Goal: Task Accomplishment & Management: Complete application form

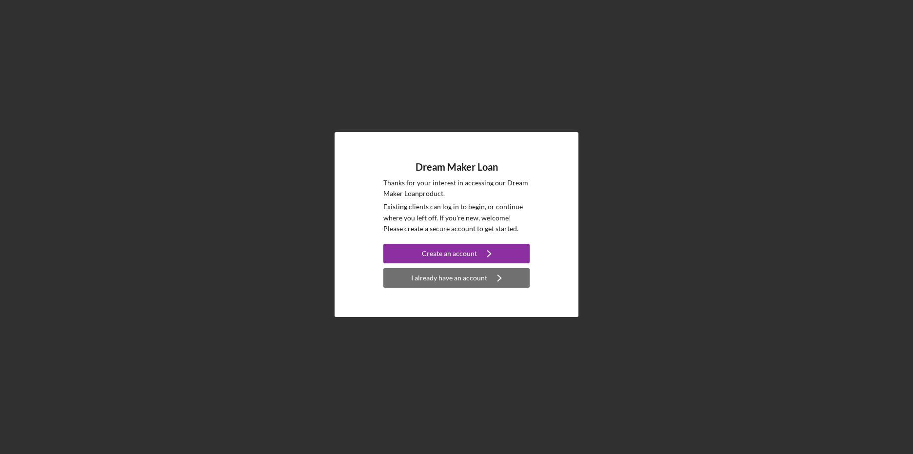
click at [468, 272] on div "I already have an account" at bounding box center [449, 278] width 76 height 20
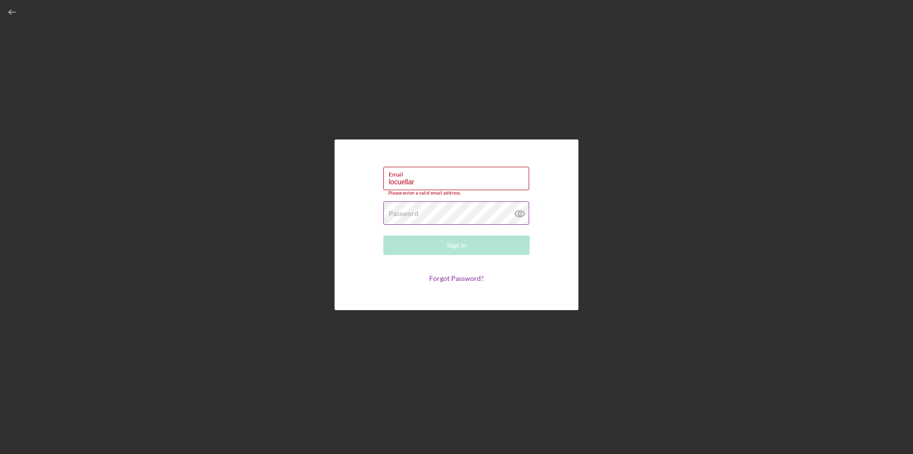
click at [389, 215] on label "Password" at bounding box center [404, 214] width 30 height 8
click at [446, 177] on div "Email locuellar Please enter a valid email address." at bounding box center [456, 178] width 146 height 29
click at [431, 180] on input "locuellar" at bounding box center [456, 175] width 146 height 23
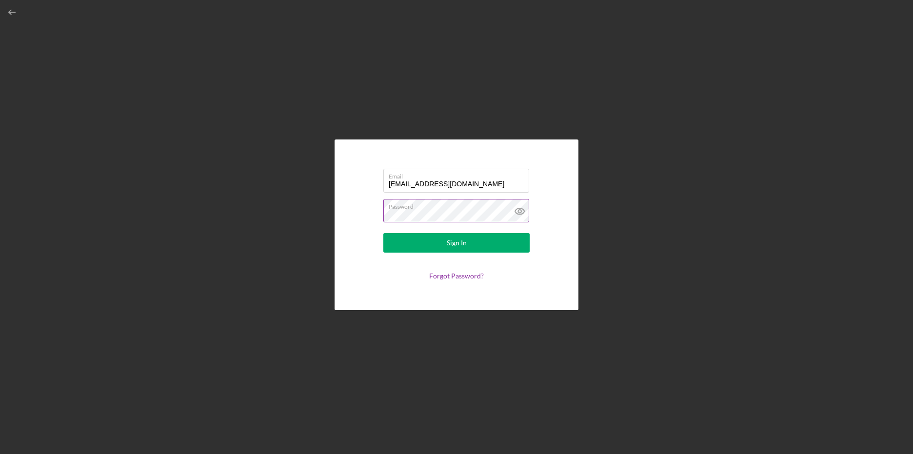
click at [383, 233] on button "Sign In" at bounding box center [456, 243] width 146 height 20
click at [518, 209] on icon at bounding box center [519, 211] width 9 height 6
click at [478, 184] on input "[EMAIL_ADDRESS][DOMAIN_NAME]" at bounding box center [456, 180] width 146 height 23
click at [475, 188] on input "[EMAIL_ADDRESS][DOMAIN_NAME]" at bounding box center [456, 180] width 146 height 23
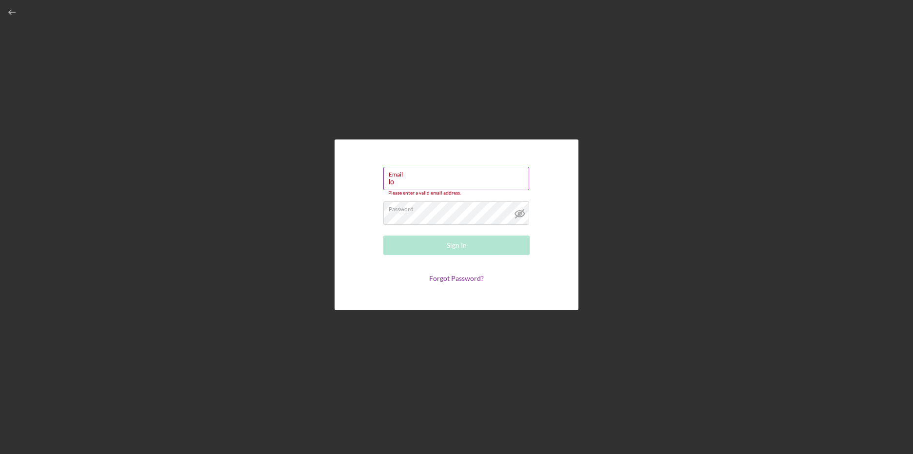
type input "l"
paste input "[EMAIL_ADDRESS][DOMAIN_NAME]"
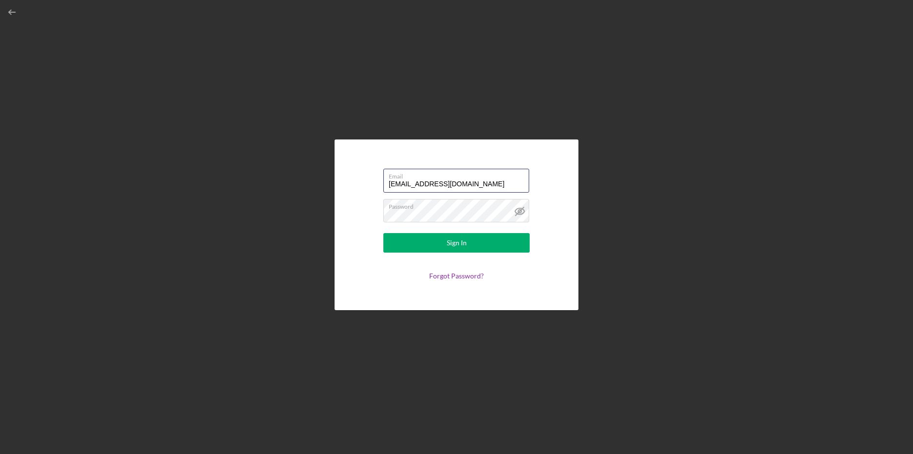
type input "[EMAIL_ADDRESS][DOMAIN_NAME]"
click at [474, 239] on button "Sign In" at bounding box center [456, 243] width 146 height 20
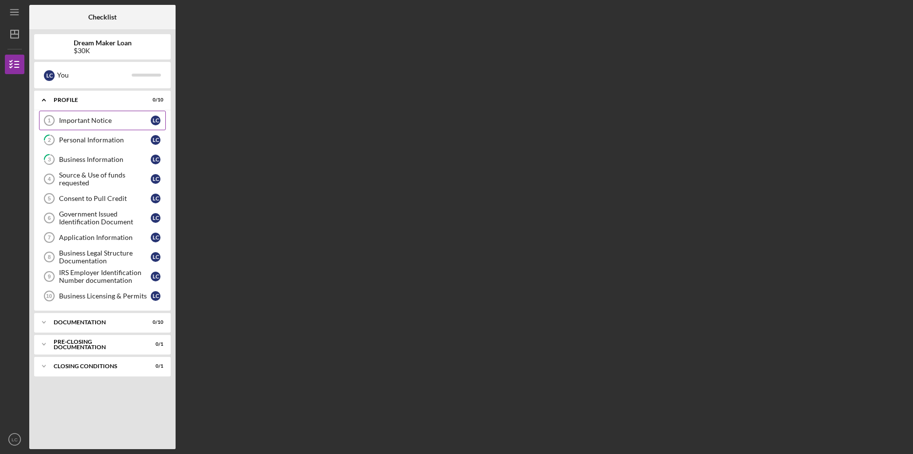
click at [103, 119] on div "Important Notice" at bounding box center [105, 121] width 92 height 8
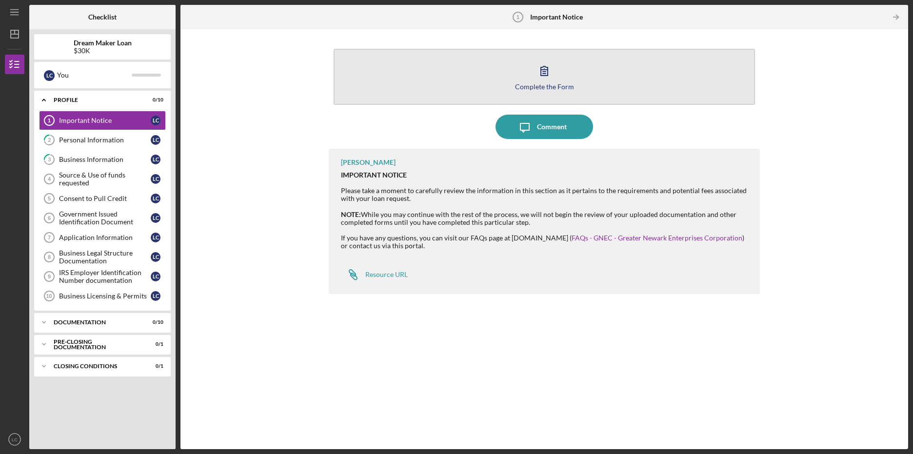
click at [545, 69] on icon "button" at bounding box center [544, 71] width 24 height 24
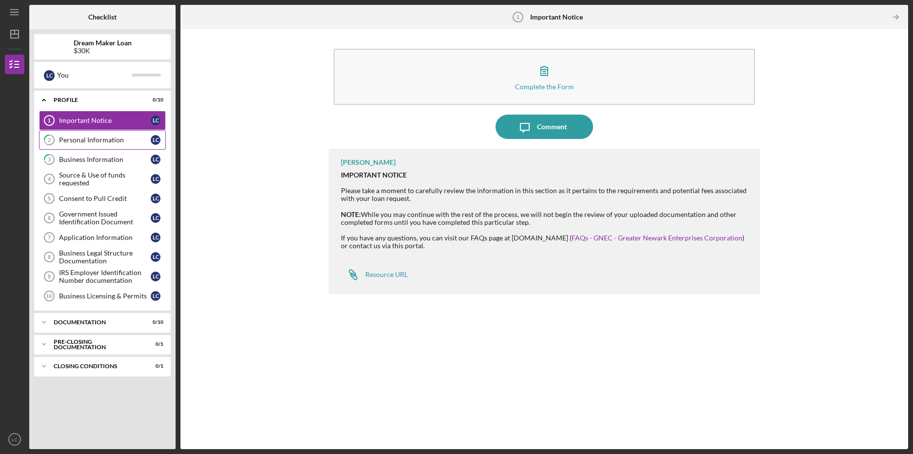
click at [96, 138] on div "Personal Information" at bounding box center [105, 140] width 92 height 8
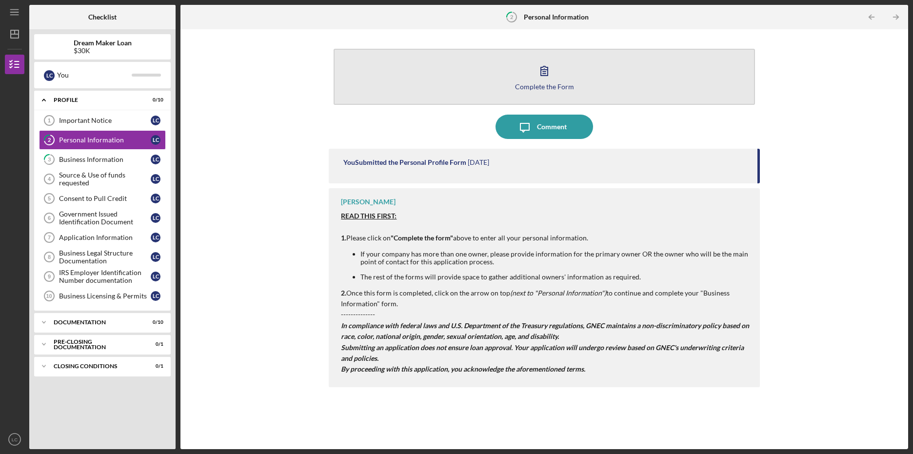
click at [548, 75] on icon "button" at bounding box center [544, 71] width 24 height 24
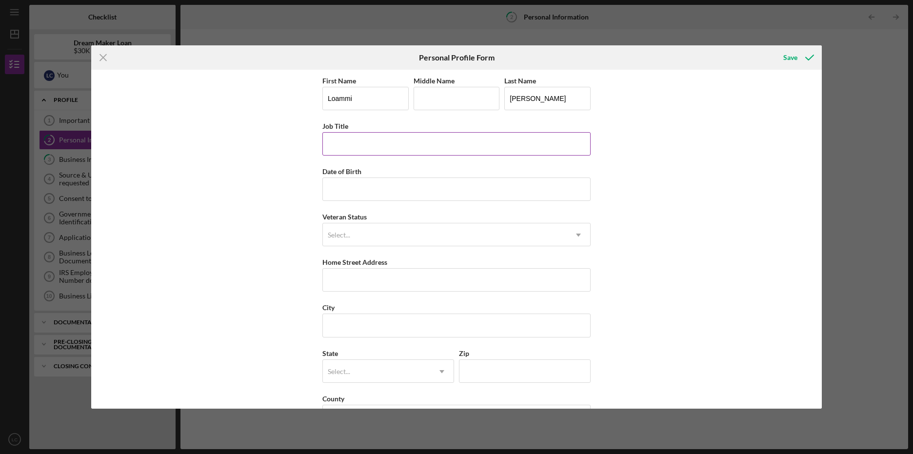
click at [343, 136] on input "Job Title" at bounding box center [456, 143] width 268 height 23
click at [356, 189] on input "Date of Birth" at bounding box center [456, 188] width 268 height 23
type input "[DATE]"
type input "[STREET_ADDRESS]"
type input "Guttenberg"
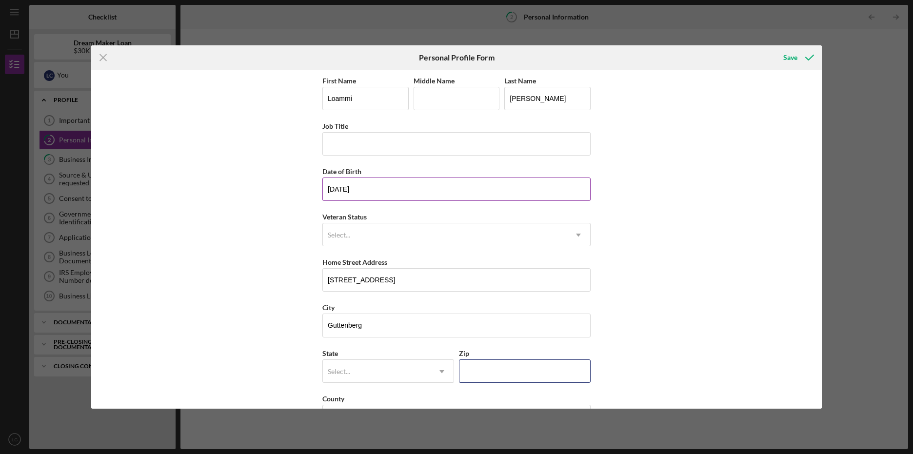
type input "07093"
type input "nj"
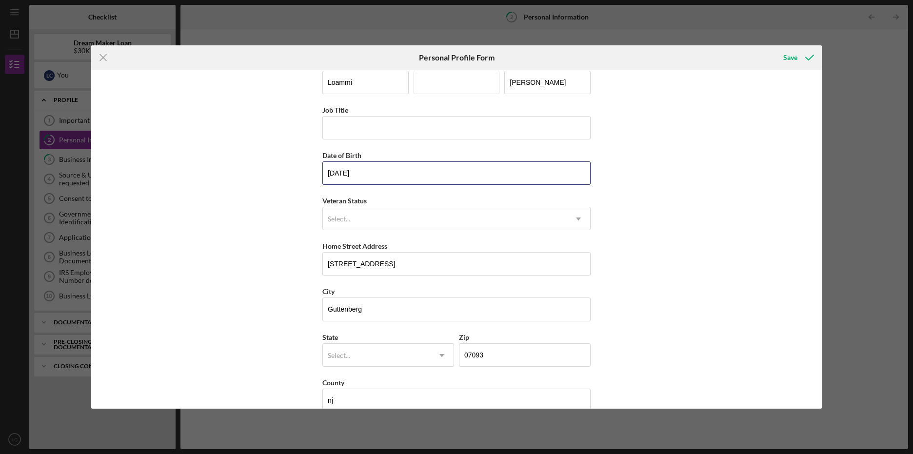
scroll to position [34, 0]
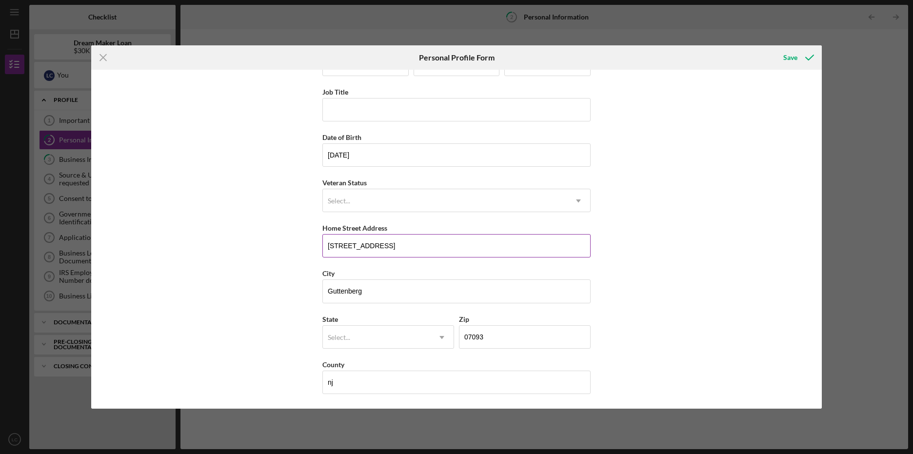
click at [396, 245] on input "[STREET_ADDRESS]" at bounding box center [456, 245] width 268 height 23
type input "6"
click at [370, 246] on input "[STREET_ADDRESS]" at bounding box center [456, 245] width 268 height 23
click at [366, 246] on input "[STREET_ADDRESS]" at bounding box center [456, 245] width 268 height 23
click at [365, 246] on input "[STREET_ADDRESS]" at bounding box center [456, 245] width 268 height 23
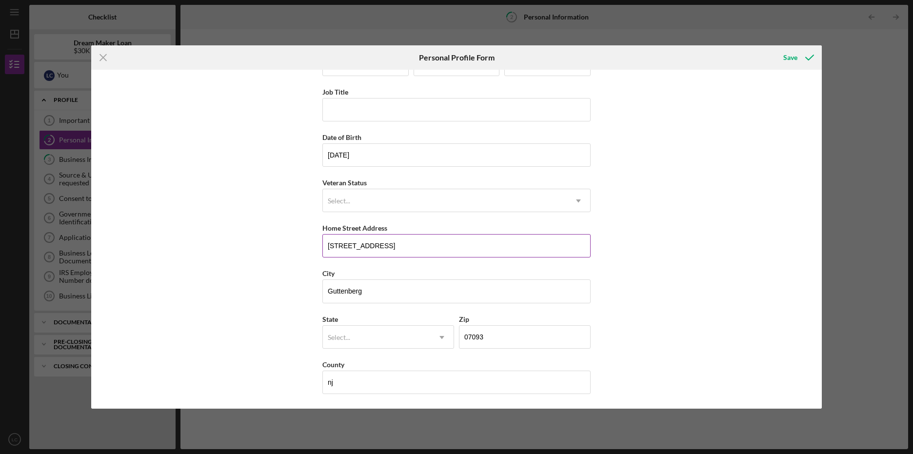
click at [399, 233] on div "Home Street Address" at bounding box center [456, 228] width 268 height 12
click at [397, 245] on input "[STREET_ADDRESS]" at bounding box center [456, 245] width 268 height 23
click at [383, 291] on input "Guttenberg" at bounding box center [456, 290] width 268 height 23
click at [404, 249] on input "[STREET_ADDRESS]" at bounding box center [456, 245] width 268 height 23
type input "[STREET_ADDRESS]"
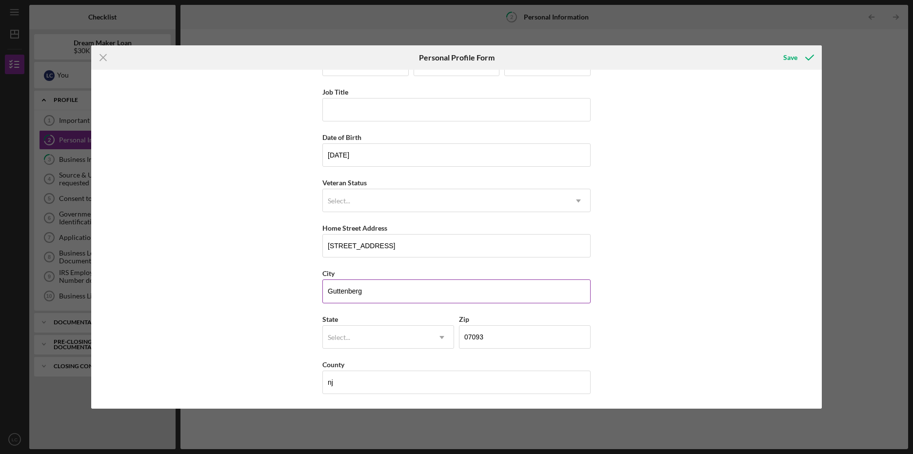
click at [388, 290] on input "Guttenberg" at bounding box center [456, 290] width 268 height 23
type input "G"
type input "Ridgefield"
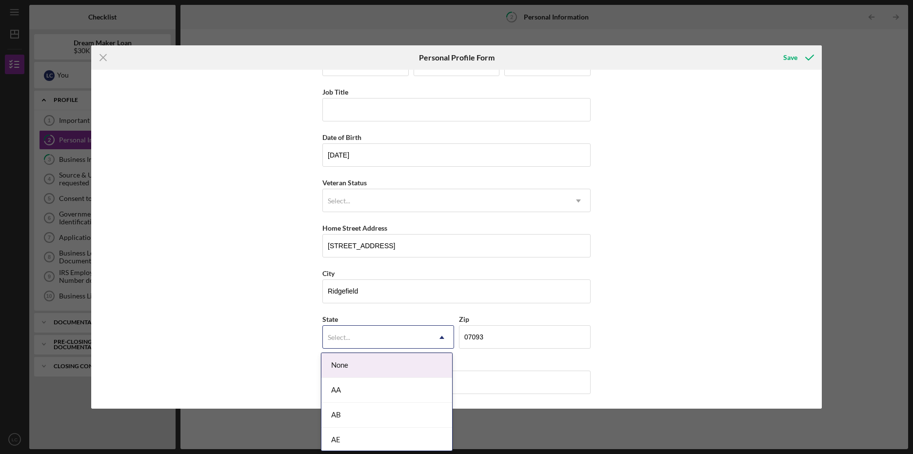
click at [391, 333] on div "Select..." at bounding box center [376, 337] width 107 height 22
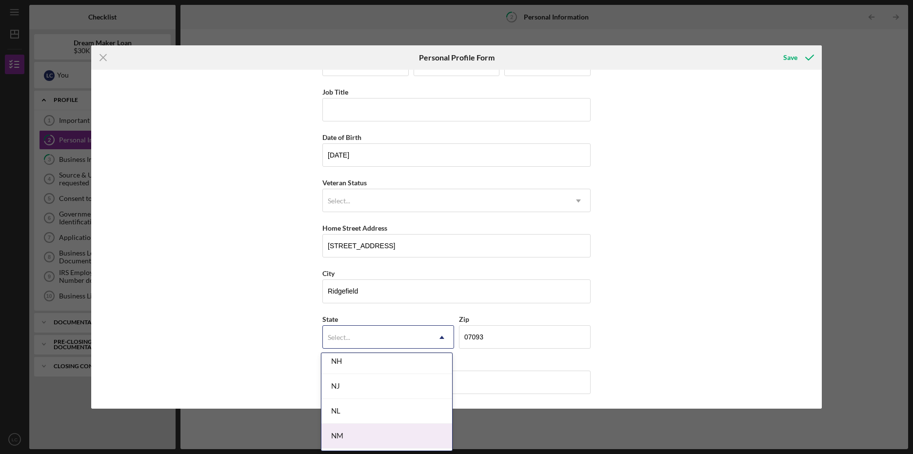
scroll to position [1073, 0]
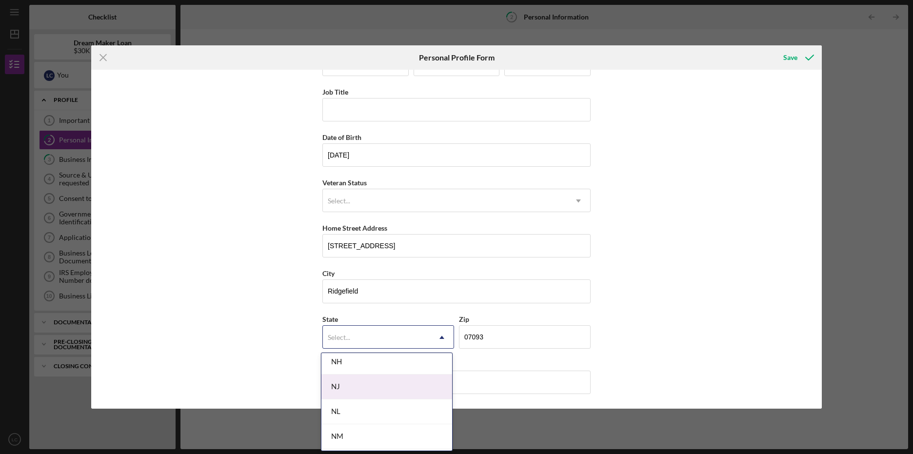
click at [361, 377] on div "NJ" at bounding box center [386, 386] width 131 height 25
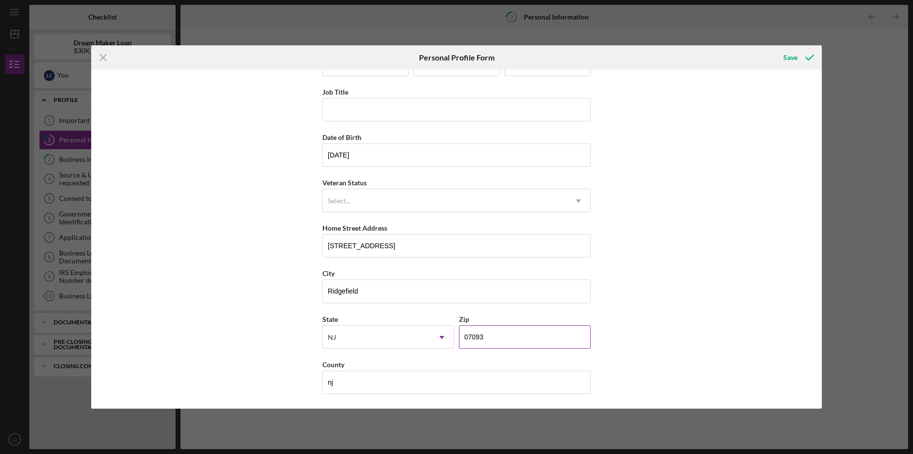
click at [490, 337] on input "07093" at bounding box center [525, 336] width 132 height 23
type input "07657"
click at [407, 380] on input "nj" at bounding box center [456, 382] width 268 height 23
type input "n"
type input "Bergen"
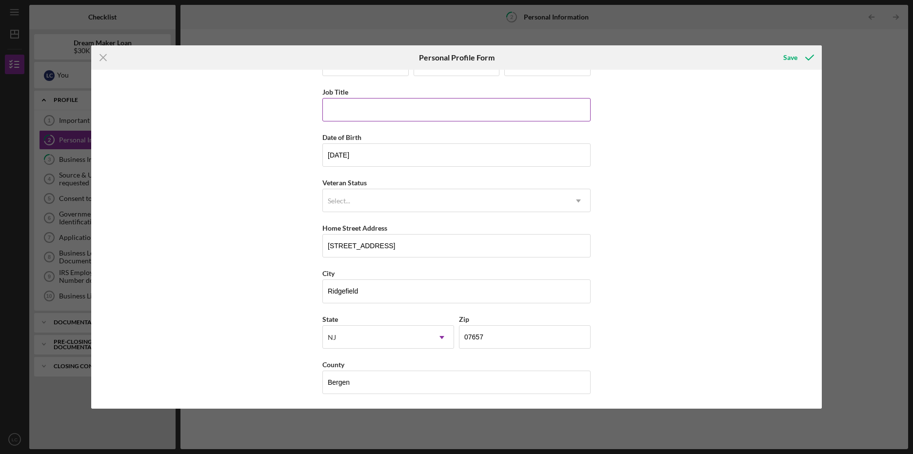
click at [414, 115] on input "Job Title" at bounding box center [456, 109] width 268 height 23
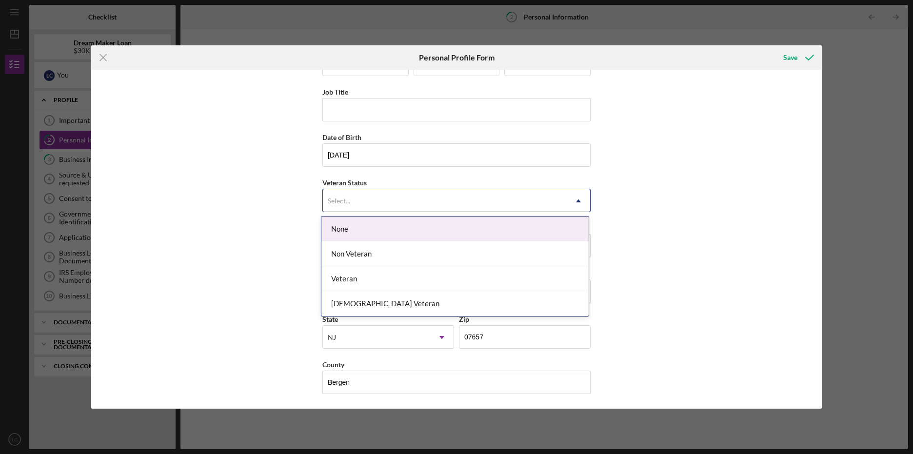
click at [513, 199] on div "Select..." at bounding box center [445, 201] width 244 height 22
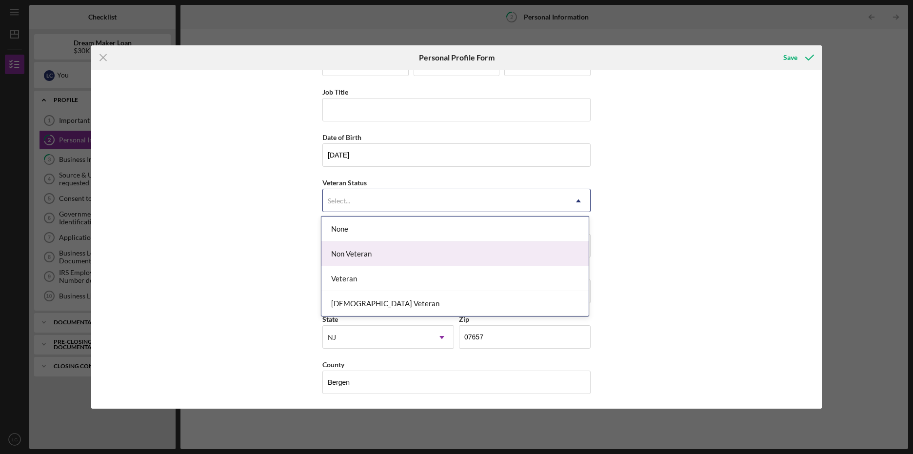
click at [384, 250] on div "Non Veteran" at bounding box center [454, 253] width 267 height 25
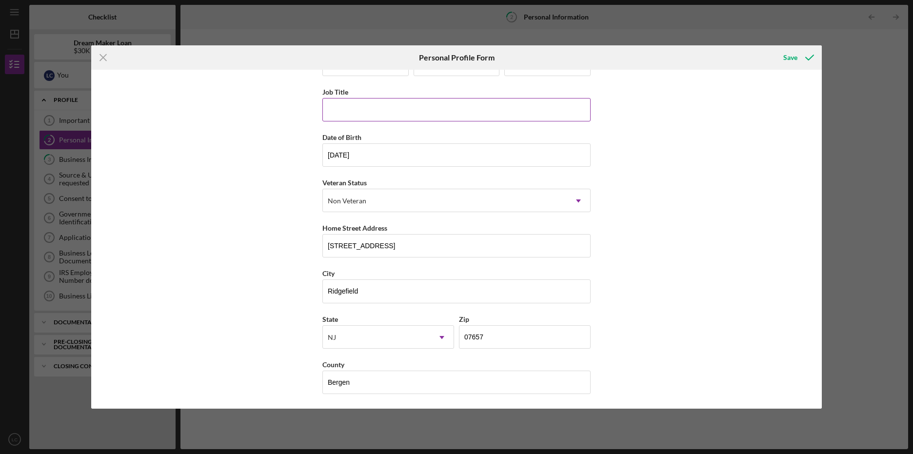
click at [411, 111] on input "Job Title" at bounding box center [456, 109] width 268 height 23
type input "Manager"
click at [790, 58] on div "Save" at bounding box center [790, 58] width 14 height 20
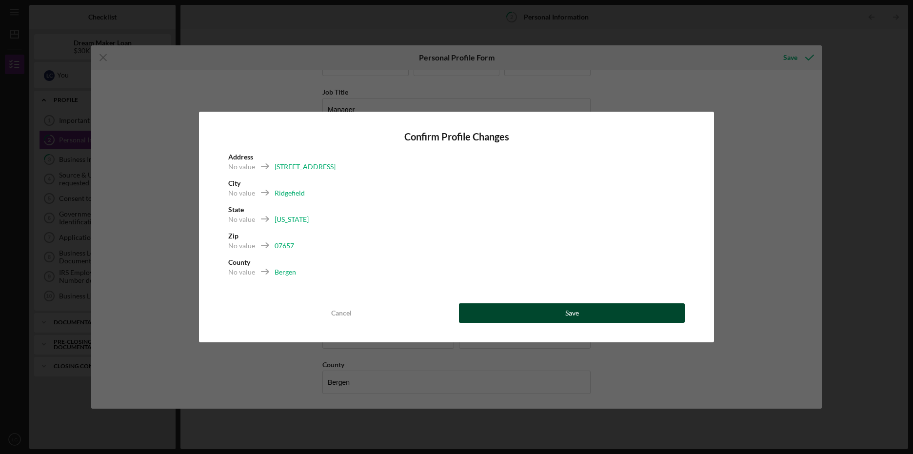
click at [509, 309] on button "Save" at bounding box center [572, 313] width 226 height 20
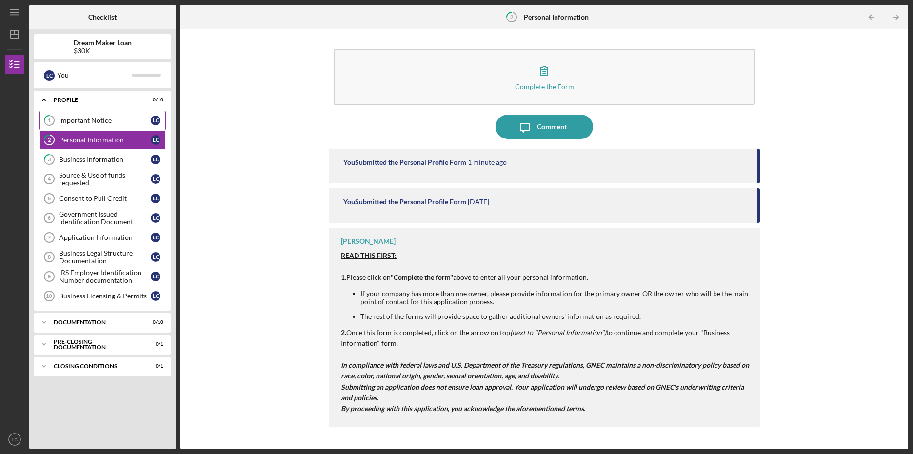
click at [119, 119] on div "Important Notice" at bounding box center [105, 121] width 92 height 8
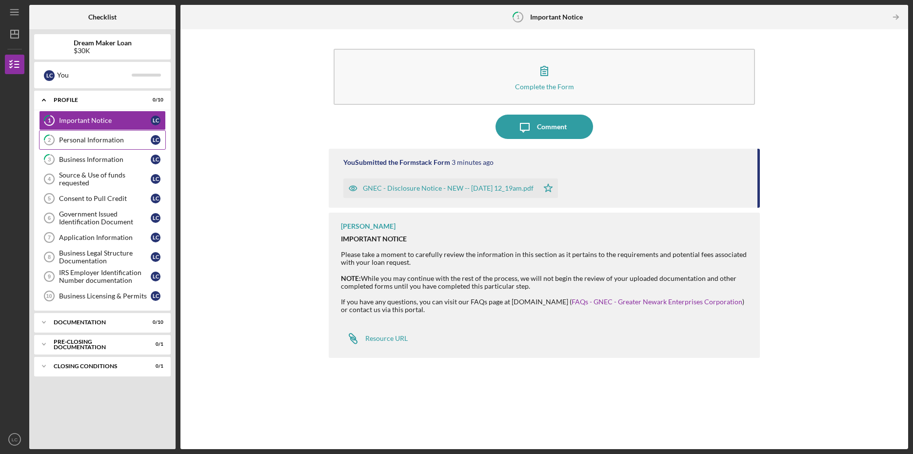
click at [103, 139] on div "Personal Information" at bounding box center [105, 140] width 92 height 8
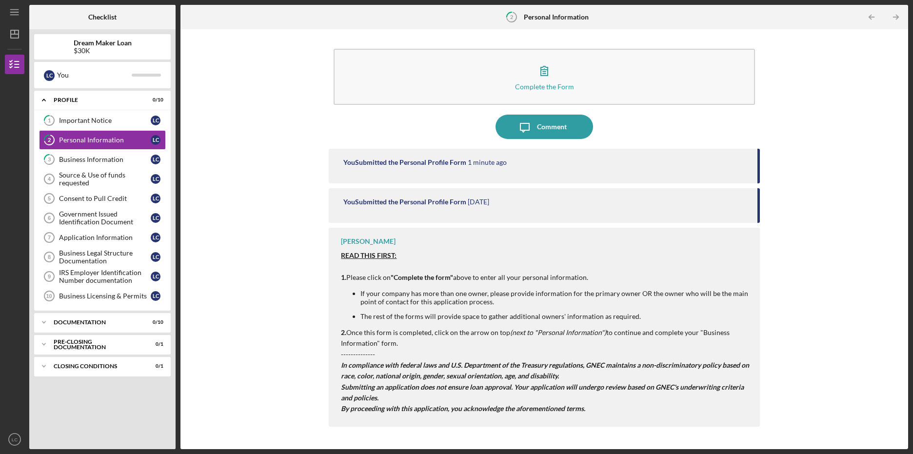
click at [484, 206] on time "[DATE]" at bounding box center [478, 202] width 21 height 8
click at [476, 199] on time "[DATE]" at bounding box center [478, 202] width 21 height 8
click at [466, 201] on div "You Submitted the Personal Profile Form" at bounding box center [404, 202] width 123 height 8
click at [102, 157] on div "Business Information" at bounding box center [105, 160] width 92 height 8
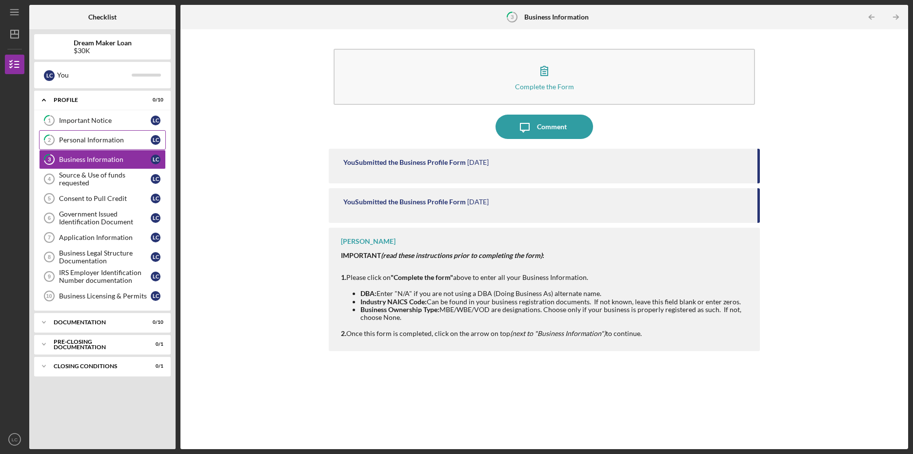
click at [108, 130] on link "2 Personal Information L C" at bounding box center [102, 140] width 127 height 20
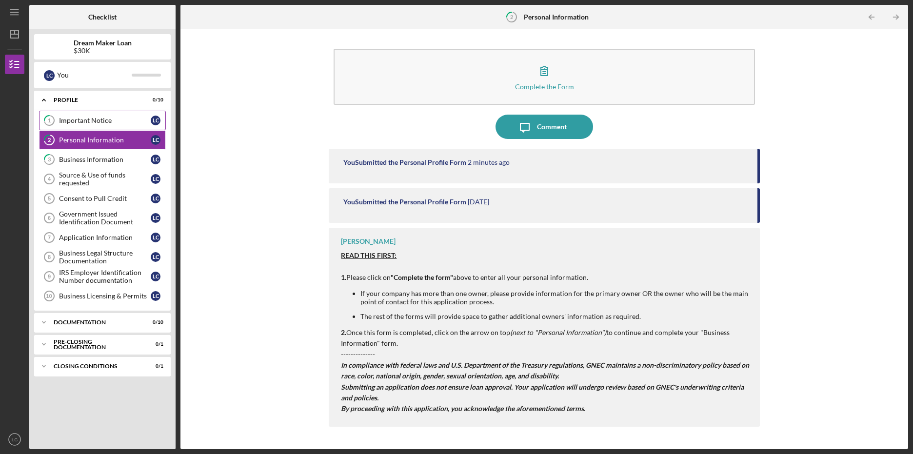
click at [111, 116] on link "1 Important Notice L C" at bounding box center [102, 121] width 127 height 20
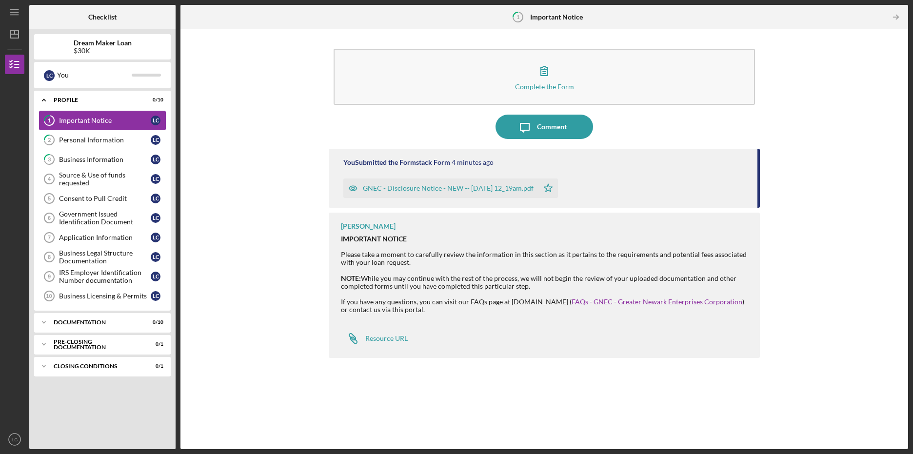
click at [105, 129] on link "1 Important Notice L C" at bounding box center [102, 121] width 127 height 20
click at [107, 158] on div "Business Information" at bounding box center [105, 160] width 92 height 8
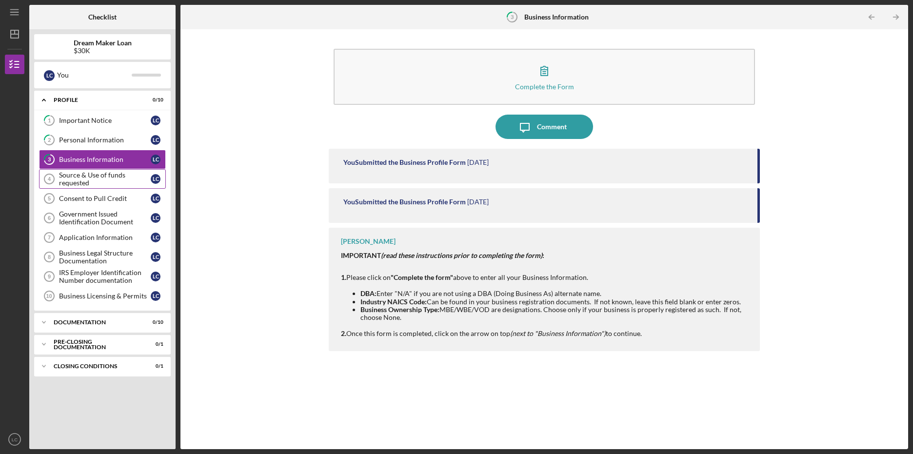
click at [104, 182] on div "Source & Use of funds requested" at bounding box center [105, 179] width 92 height 16
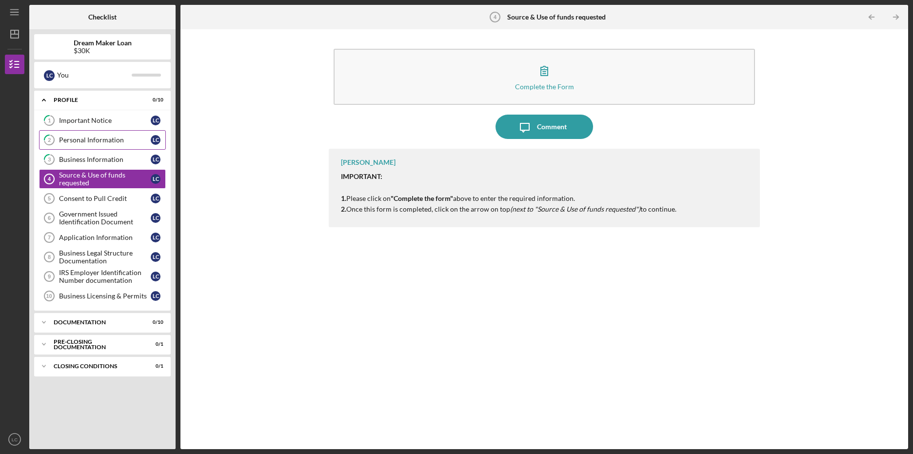
click at [105, 149] on link "2 Personal Information L C" at bounding box center [102, 140] width 127 height 20
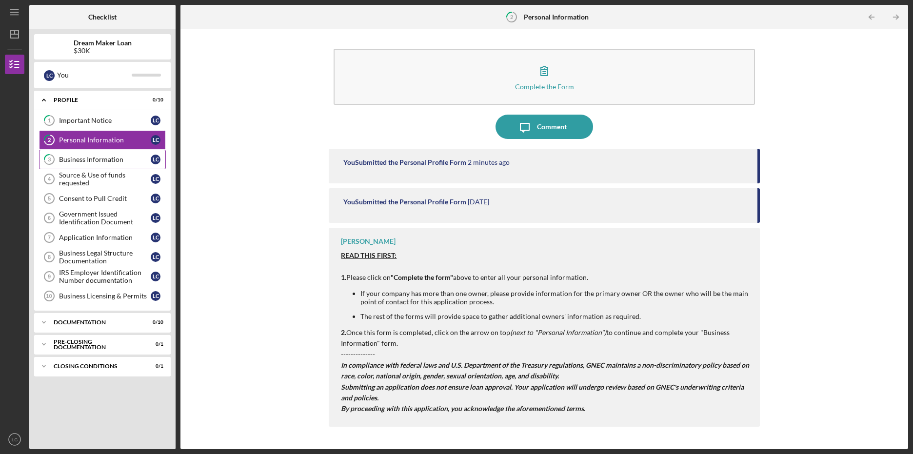
click at [100, 161] on div "Business Information" at bounding box center [105, 160] width 92 height 8
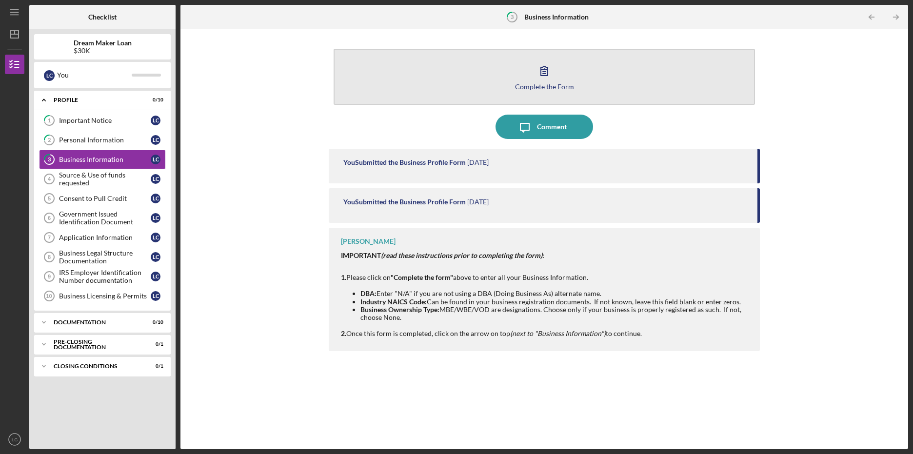
click at [558, 80] on button "Complete the Form Form" at bounding box center [543, 77] width 421 height 56
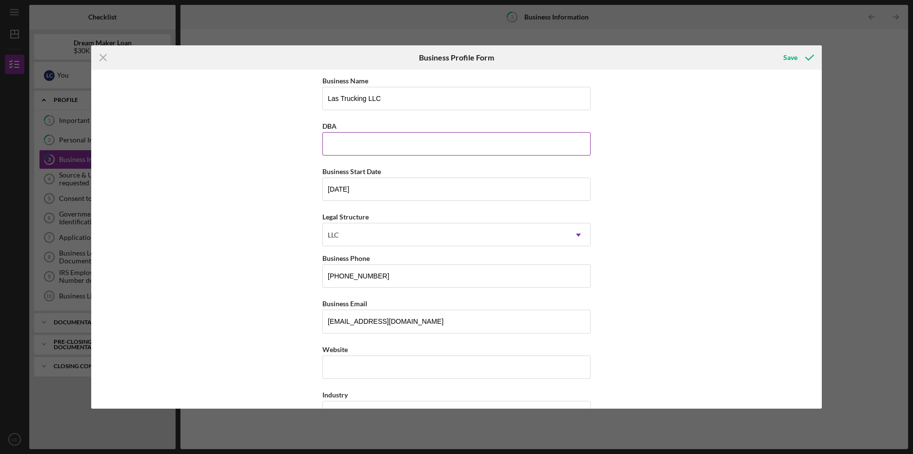
click at [424, 140] on input "DBA" at bounding box center [456, 143] width 268 height 23
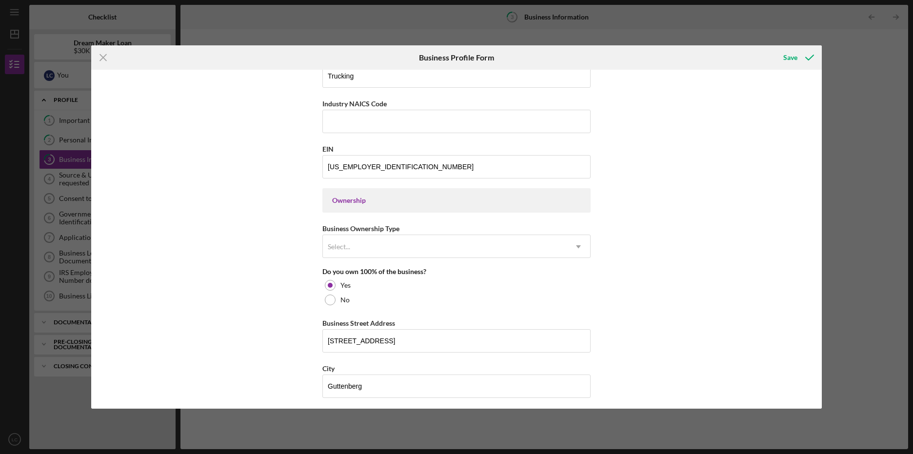
scroll to position [341, 0]
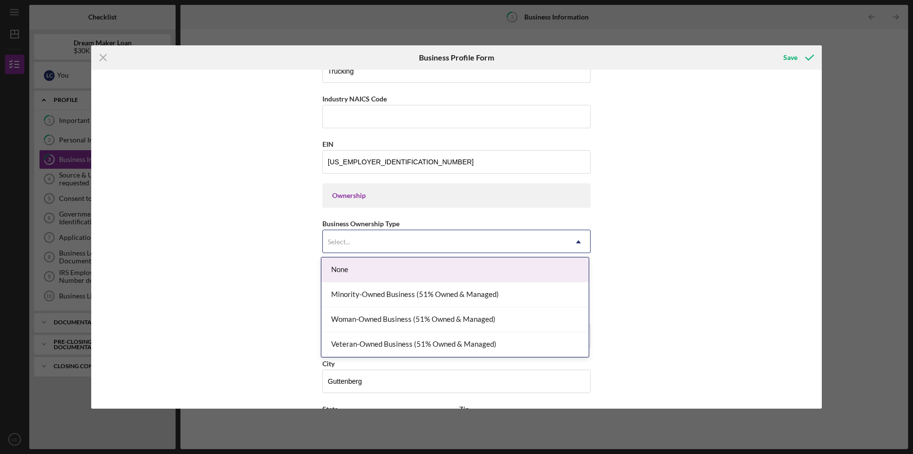
click at [404, 231] on div "Select..." at bounding box center [445, 242] width 244 height 22
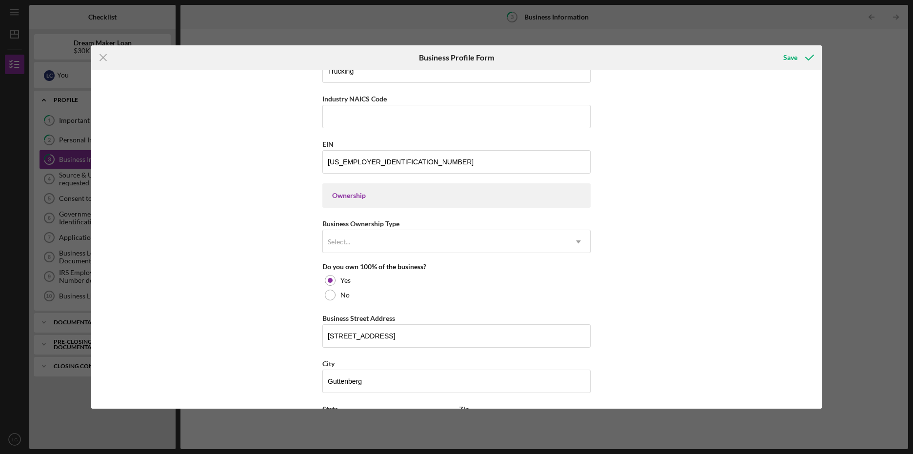
click at [686, 193] on div "Business Name Las Trucking LLC DBA Business Start Date [DATE] Legal Structure L…" at bounding box center [456, 239] width 730 height 339
click at [535, 198] on div "Ownership" at bounding box center [456, 196] width 249 height 8
click at [505, 195] on div "Ownership" at bounding box center [456, 196] width 249 height 8
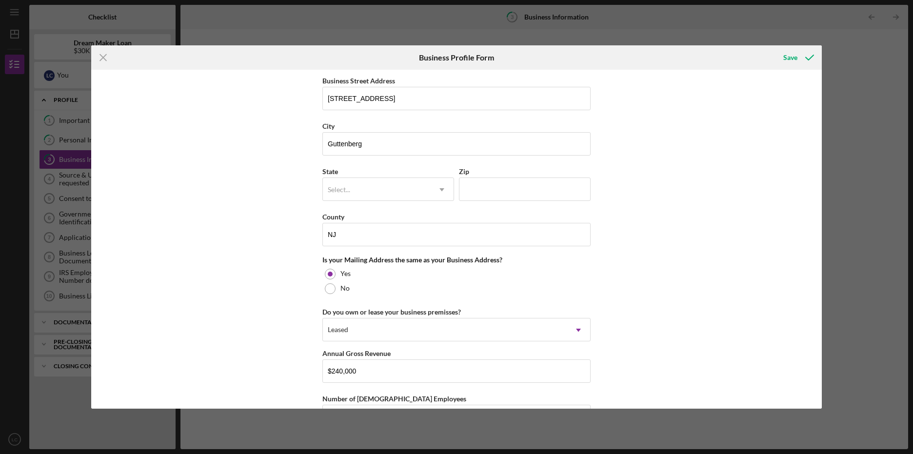
scroll to position [585, 0]
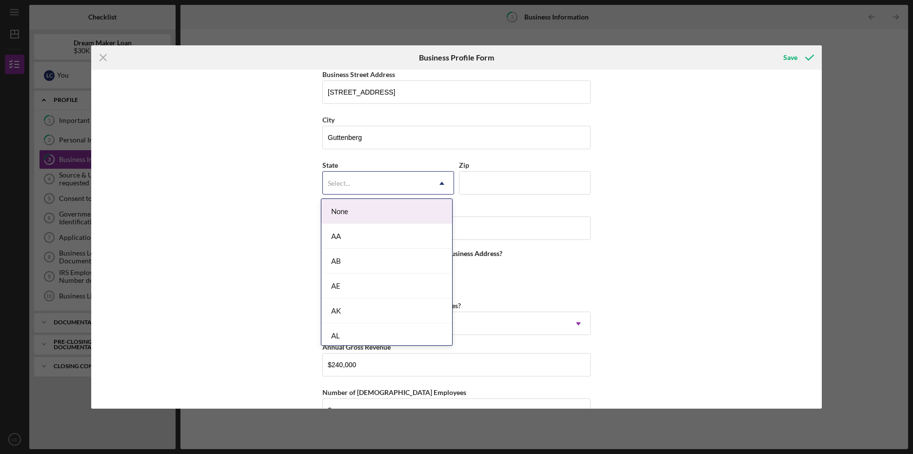
click at [413, 177] on div "Select..." at bounding box center [376, 183] width 107 height 22
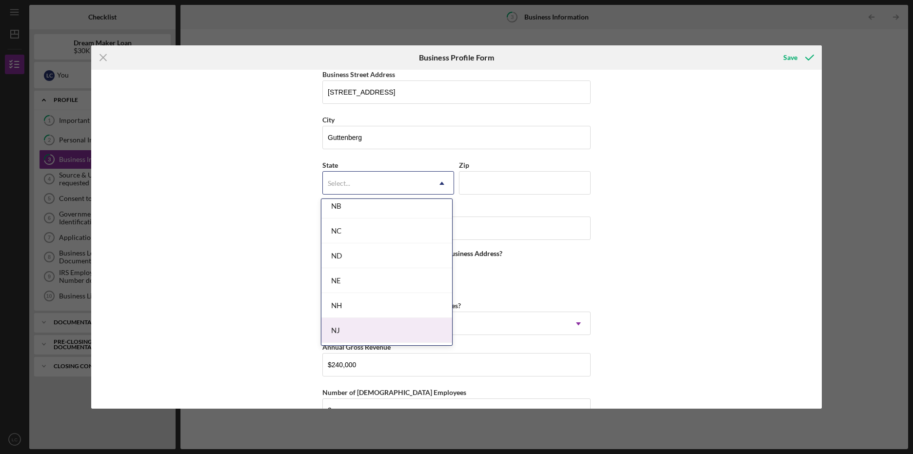
click at [365, 321] on div "NJ" at bounding box center [386, 330] width 131 height 25
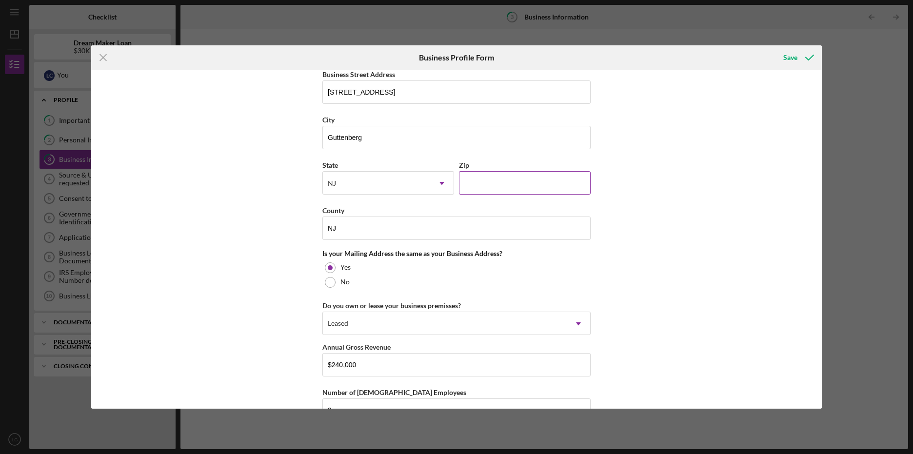
click at [506, 182] on input "Zip" at bounding box center [525, 182] width 132 height 23
type input "07657"
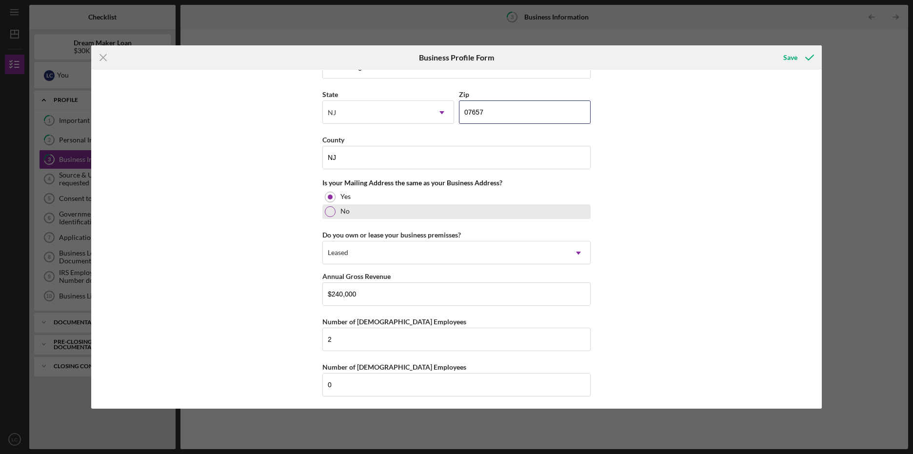
scroll to position [658, 0]
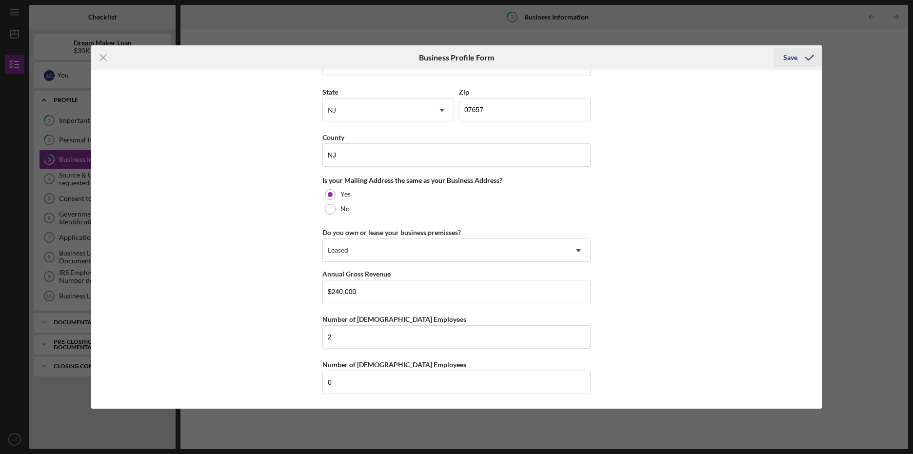
click at [798, 56] on icon "submit" at bounding box center [809, 57] width 24 height 24
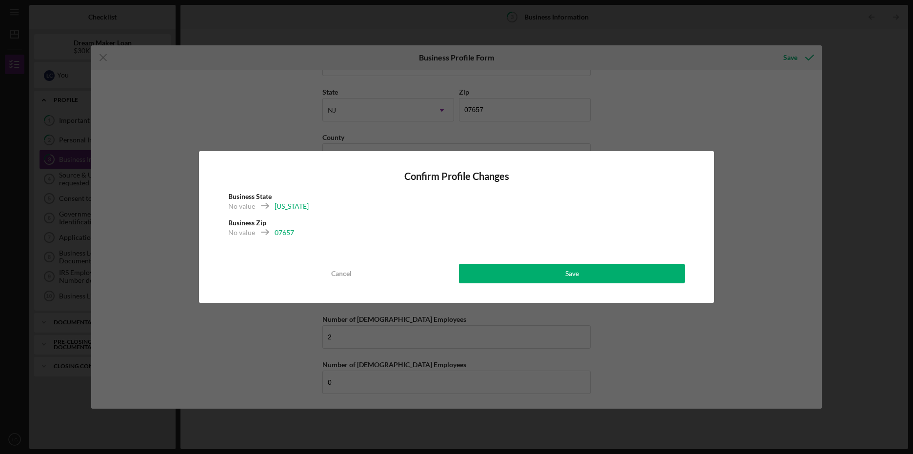
click at [747, 116] on div "Confirm Profile Changes Business State No value [US_STATE] Business Zip No valu…" at bounding box center [456, 227] width 913 height 454
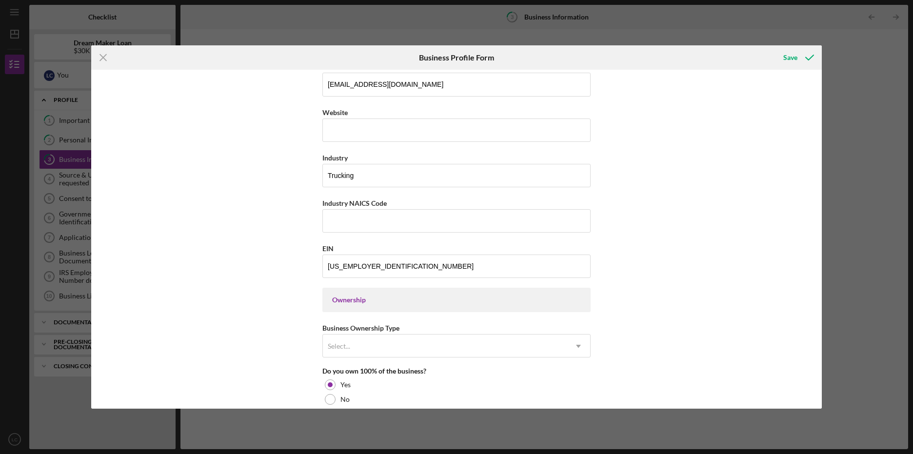
scroll to position [293, 0]
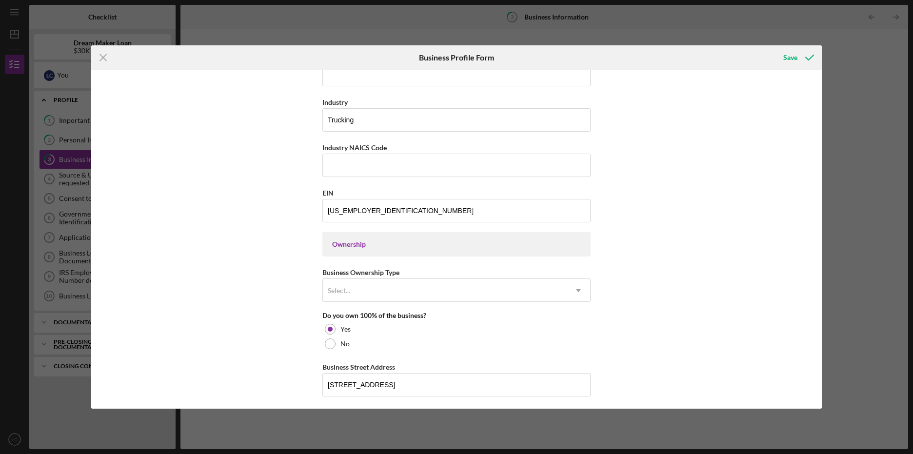
click at [462, 242] on div "Ownership" at bounding box center [456, 244] width 249 height 8
click at [457, 277] on div "Business Ownership Type Select... Icon/Dropdown Arrow" at bounding box center [456, 284] width 268 height 36
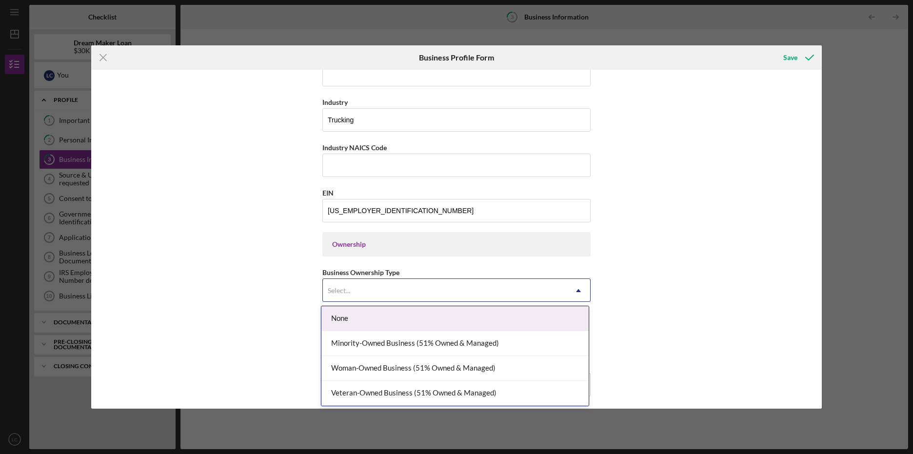
click at [461, 286] on div "Select..." at bounding box center [445, 290] width 244 height 22
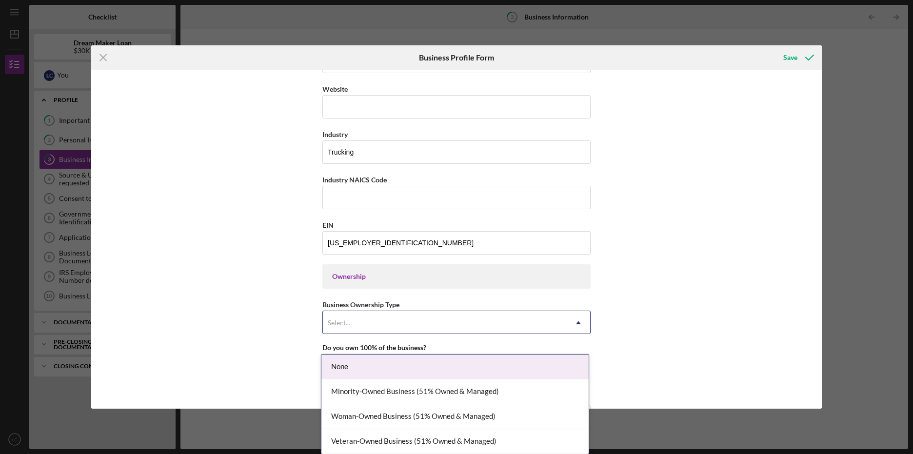
scroll to position [244, 0]
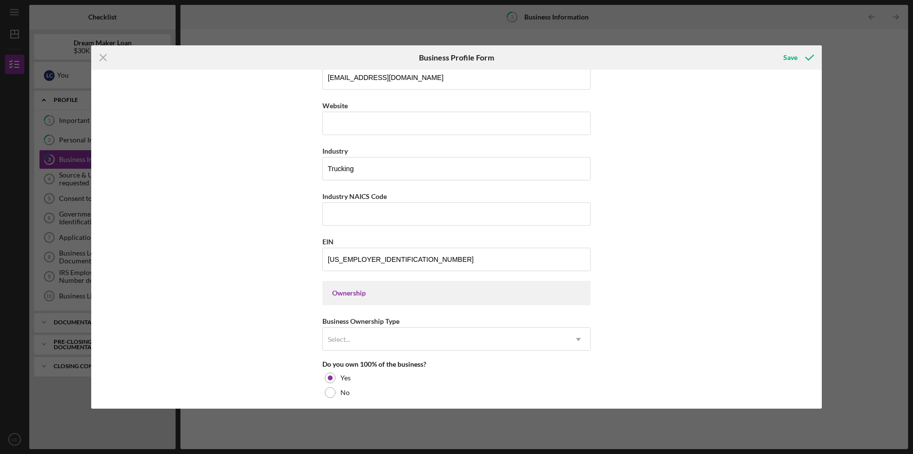
click at [256, 215] on div "Business Name Las Trucking LLC DBA Business Start Date [DATE] Legal Structure L…" at bounding box center [456, 239] width 730 height 339
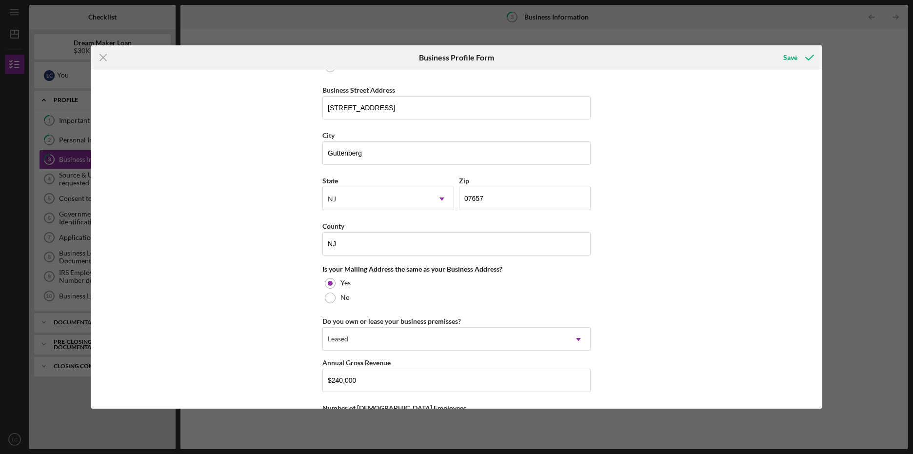
scroll to position [658, 0]
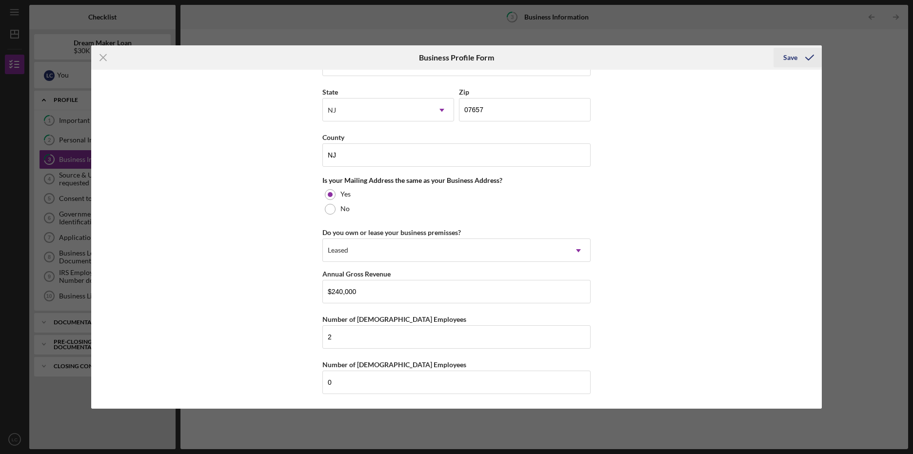
click at [789, 56] on div "Save" at bounding box center [790, 58] width 14 height 20
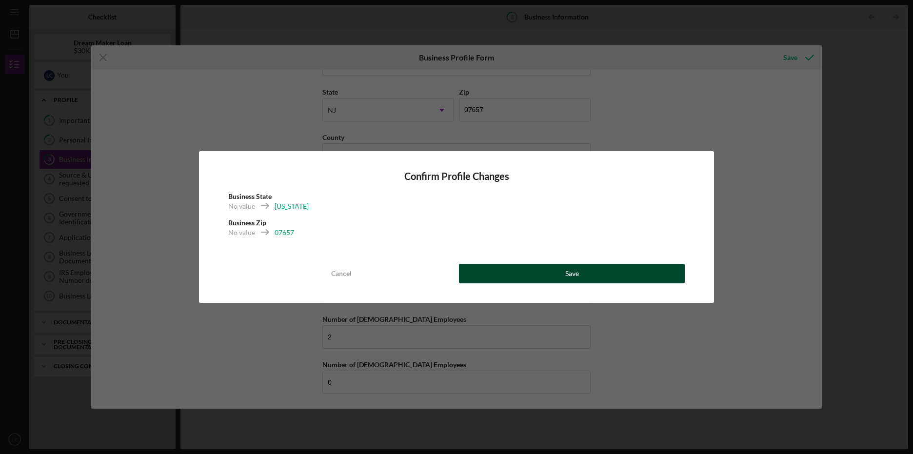
click at [585, 267] on button "Save" at bounding box center [572, 274] width 226 height 20
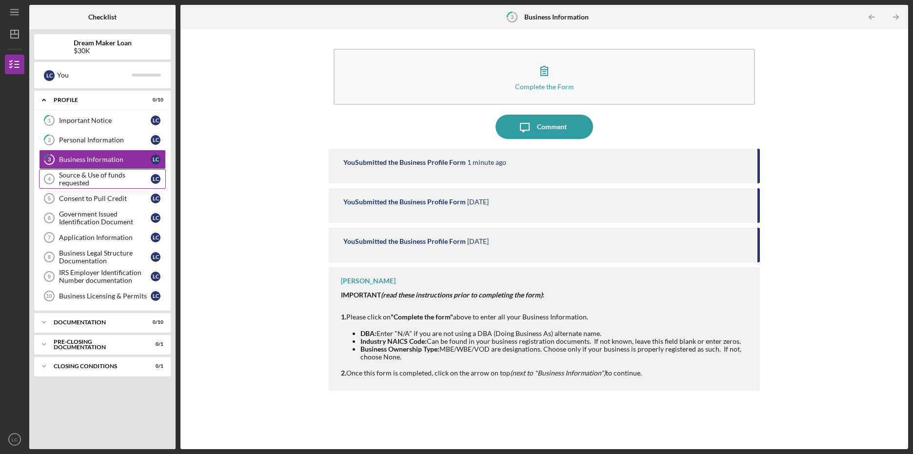
click at [102, 179] on div "Source & Use of funds requested" at bounding box center [105, 179] width 92 height 16
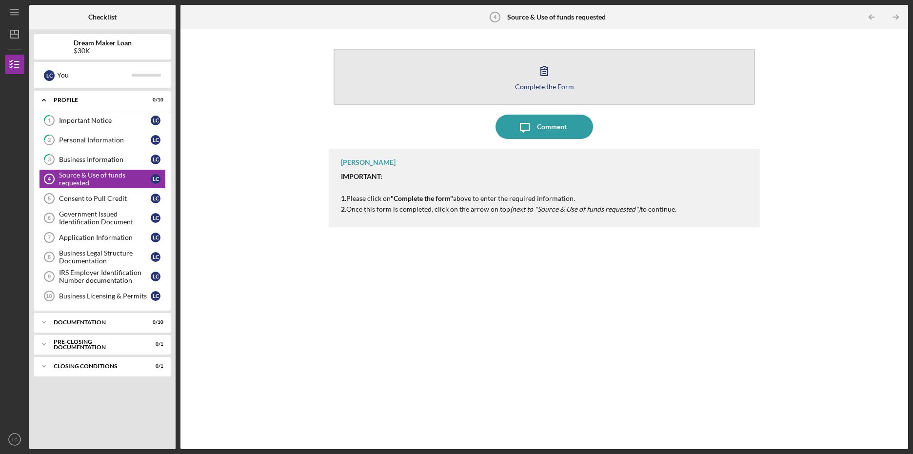
click at [554, 84] on div "Complete the Form" at bounding box center [544, 86] width 59 height 7
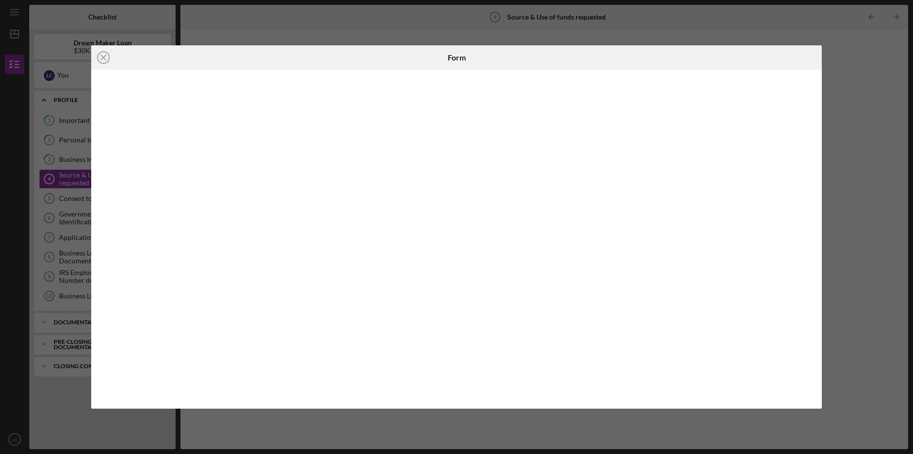
click at [886, 70] on div "Icon/Close Form" at bounding box center [456, 227] width 913 height 454
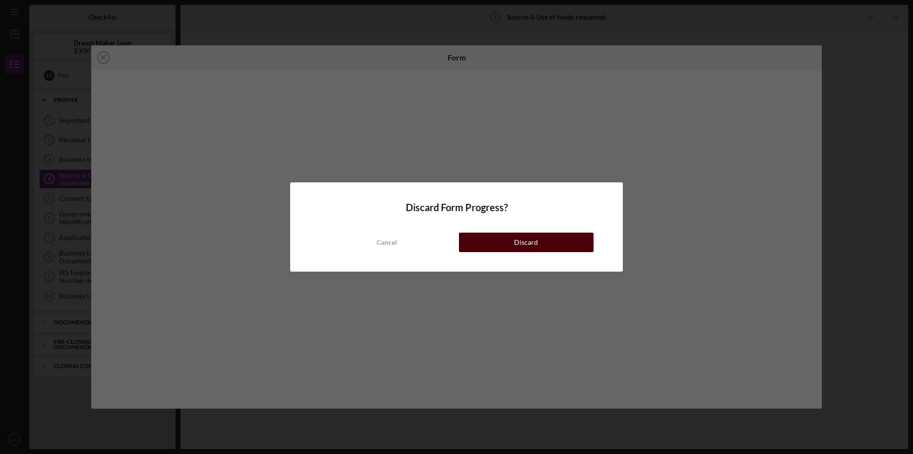
click at [577, 242] on button "Discard" at bounding box center [526, 243] width 135 height 20
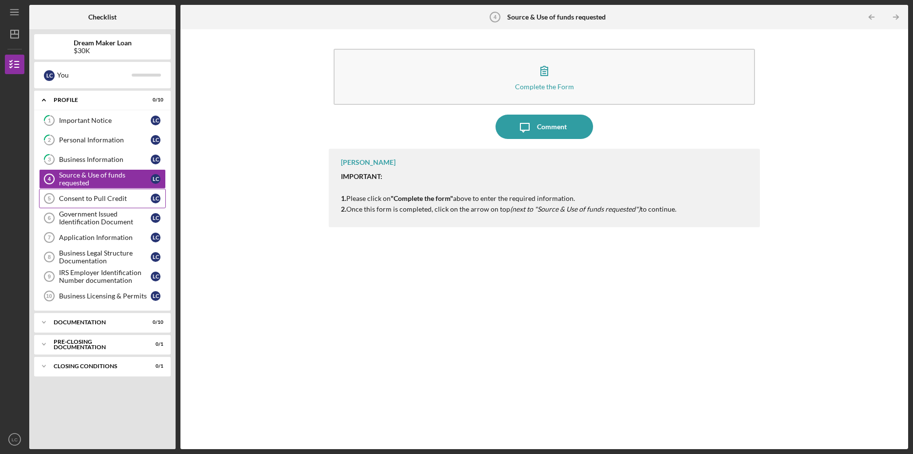
click at [108, 195] on div "Consent to Pull Credit" at bounding box center [105, 199] width 92 height 8
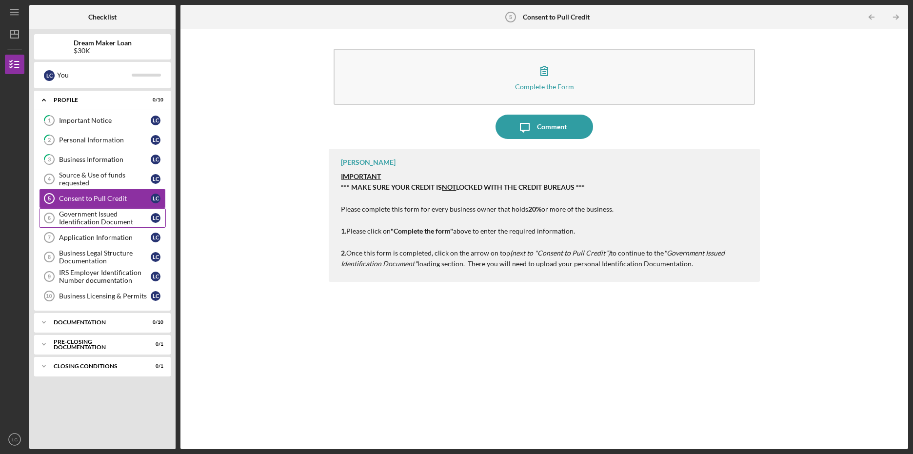
click at [92, 221] on div "Government Issued Identification Document" at bounding box center [105, 218] width 92 height 16
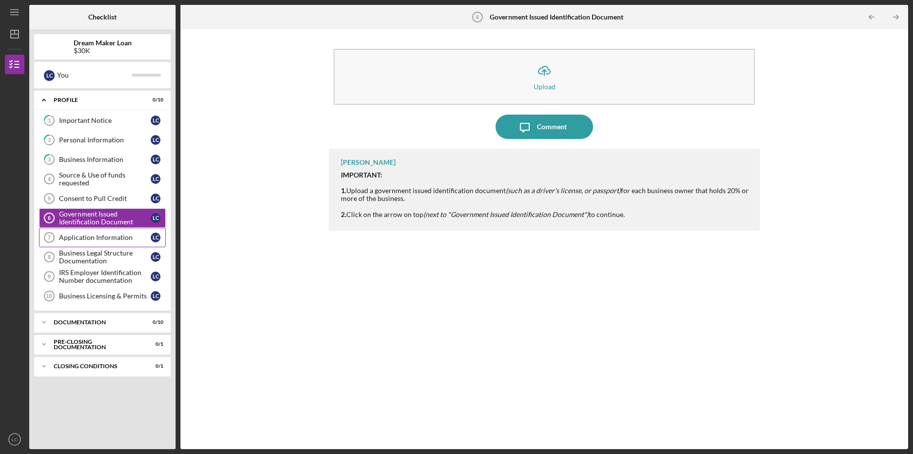
click at [81, 233] on link "Application Information 7 Application Information L C" at bounding box center [102, 238] width 127 height 20
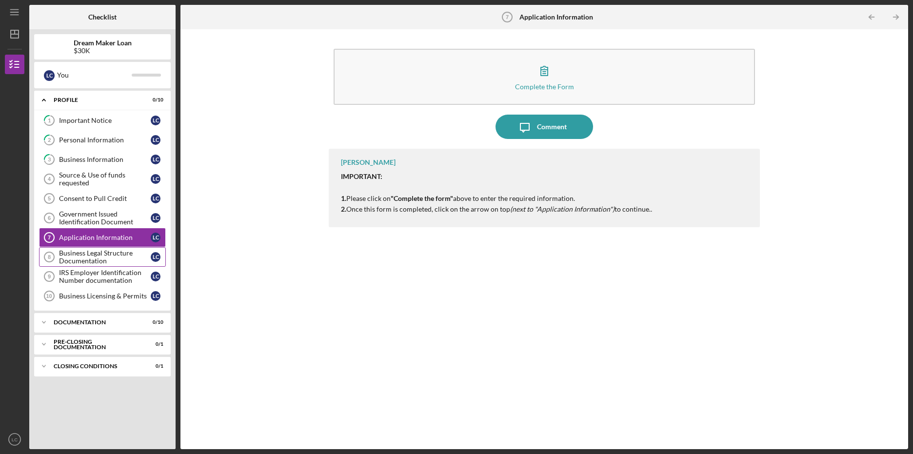
click at [83, 254] on div "Business Legal Structure Documentation" at bounding box center [105, 257] width 92 height 16
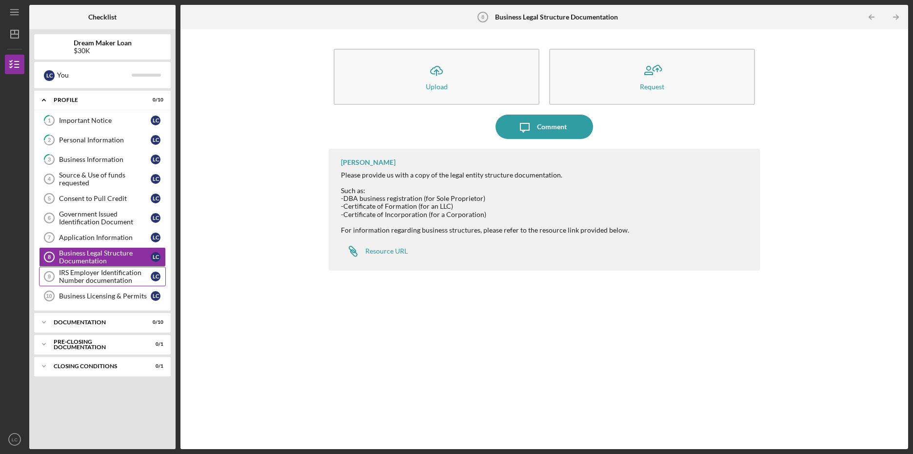
click at [102, 274] on div "IRS Employer Identification Number documentation" at bounding box center [105, 277] width 92 height 16
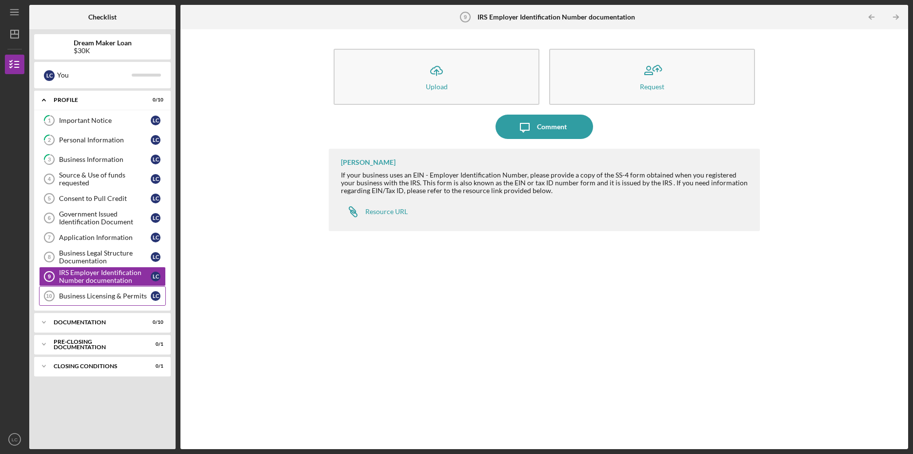
click at [103, 289] on link "Business Licensing & Permits 10 Business Licensing & Permits L C" at bounding box center [102, 296] width 127 height 20
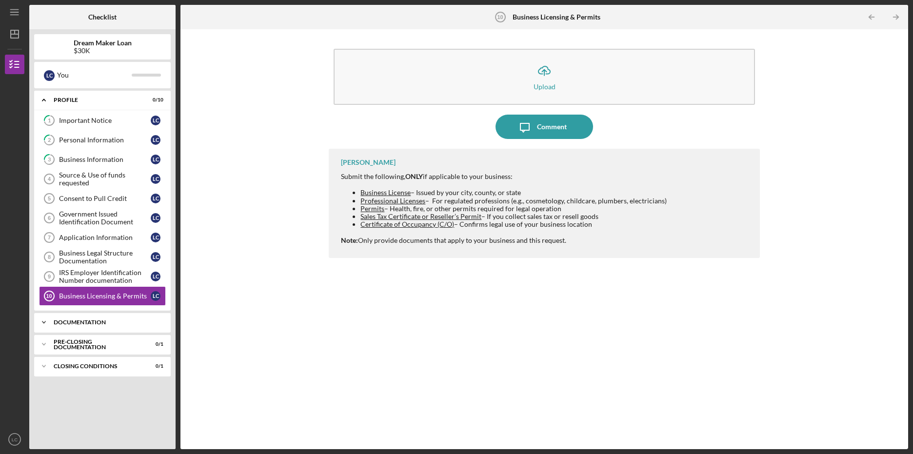
click at [83, 321] on div "Documentation" at bounding box center [106, 322] width 105 height 6
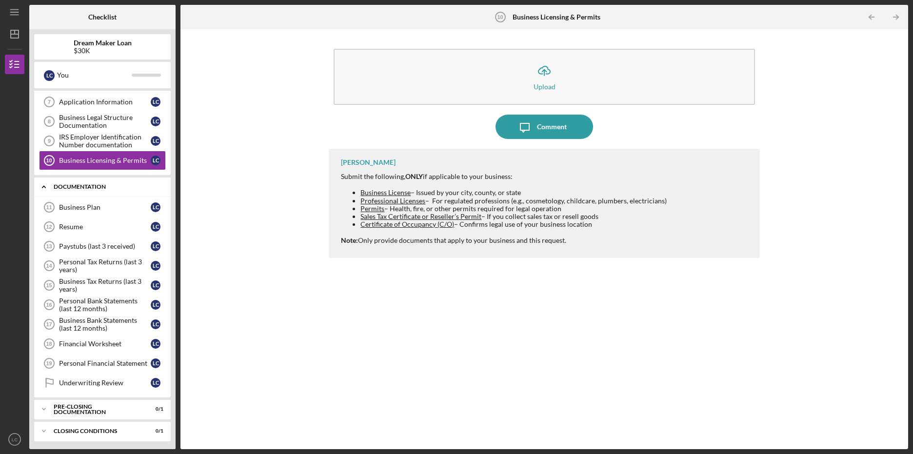
scroll to position [137, 0]
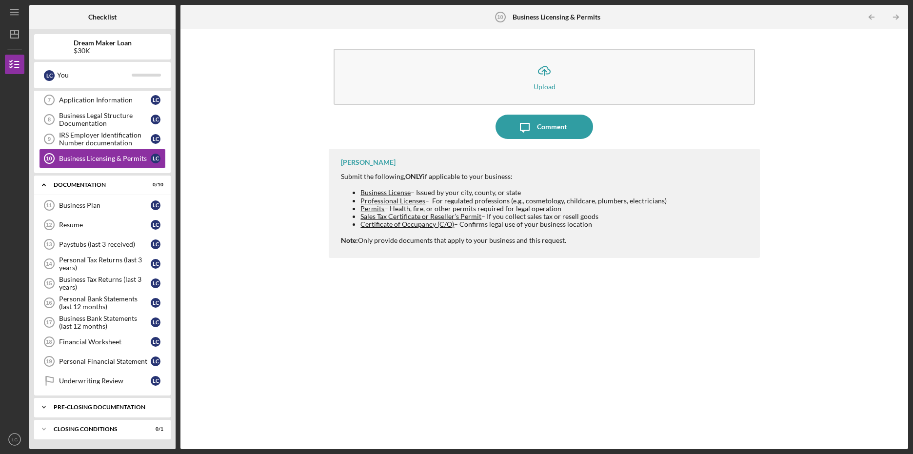
click at [101, 403] on div "Icon/Expander Pre-Closing Documentation 0 / 1" at bounding box center [102, 407] width 137 height 20
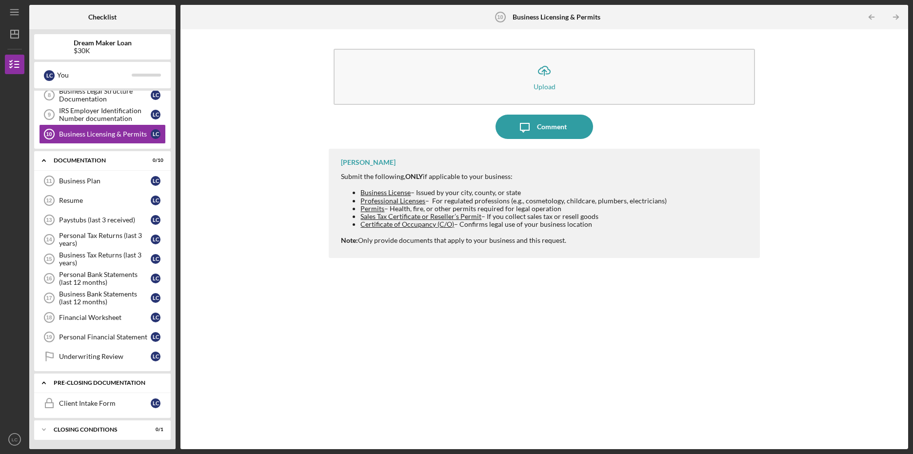
scroll to position [162, 0]
click at [97, 429] on div "Closing Conditions" at bounding box center [106, 429] width 105 height 6
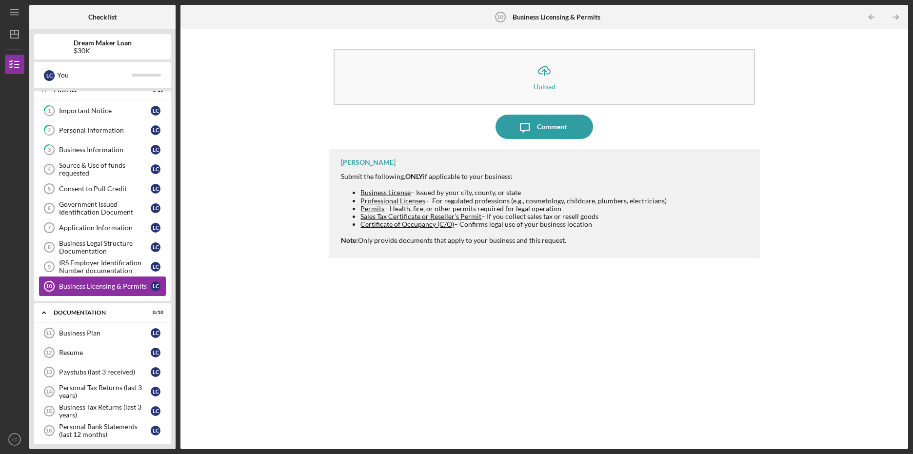
scroll to position [0, 0]
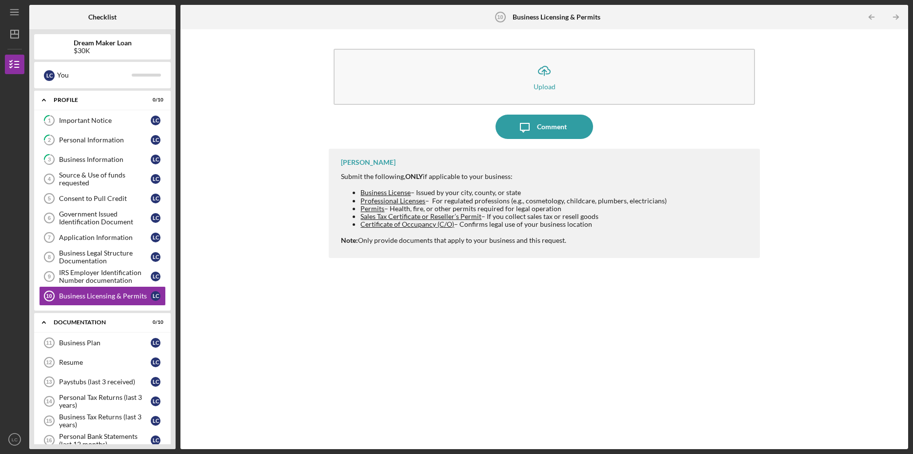
click at [252, 102] on div "Icon/Upload Upload Icon/Message Comment [PERSON_NAME] Submit the following, ONL…" at bounding box center [544, 239] width 718 height 410
